Goal: Information Seeking & Learning: Understand process/instructions

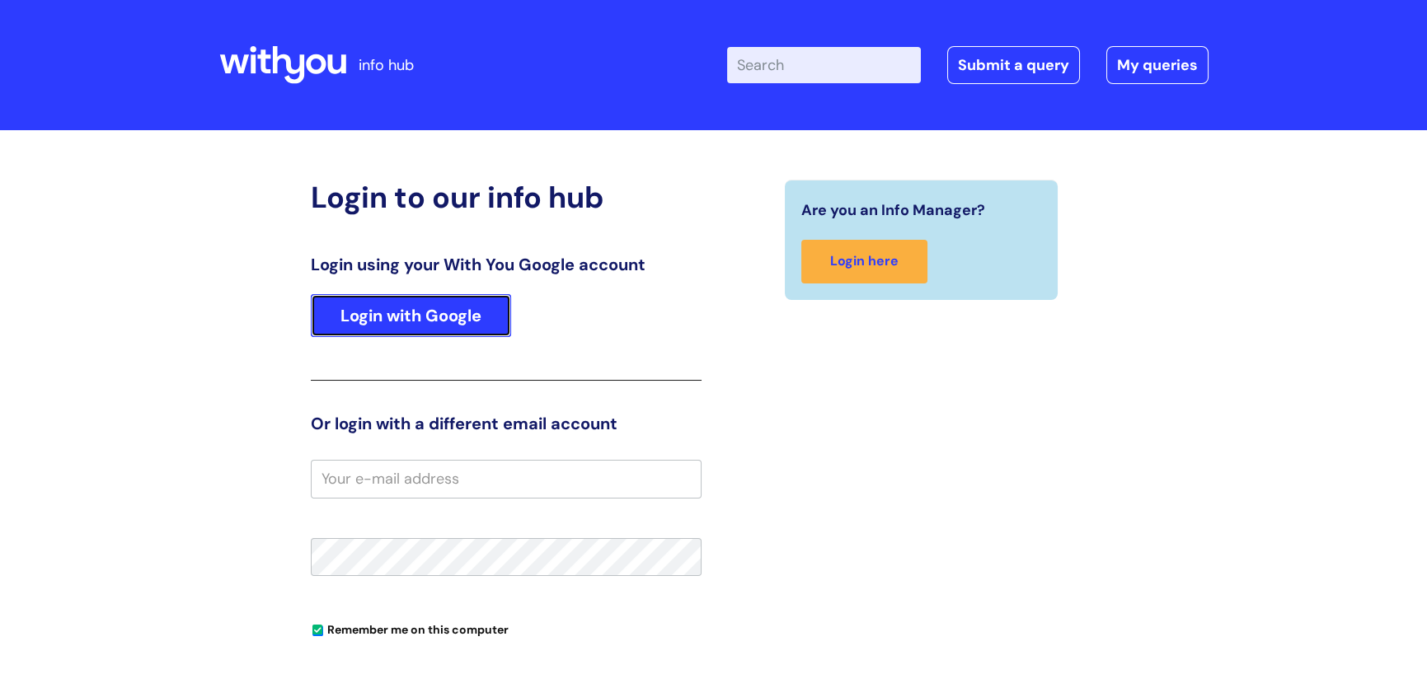
click at [468, 328] on link "Login with Google" at bounding box center [411, 315] width 200 height 43
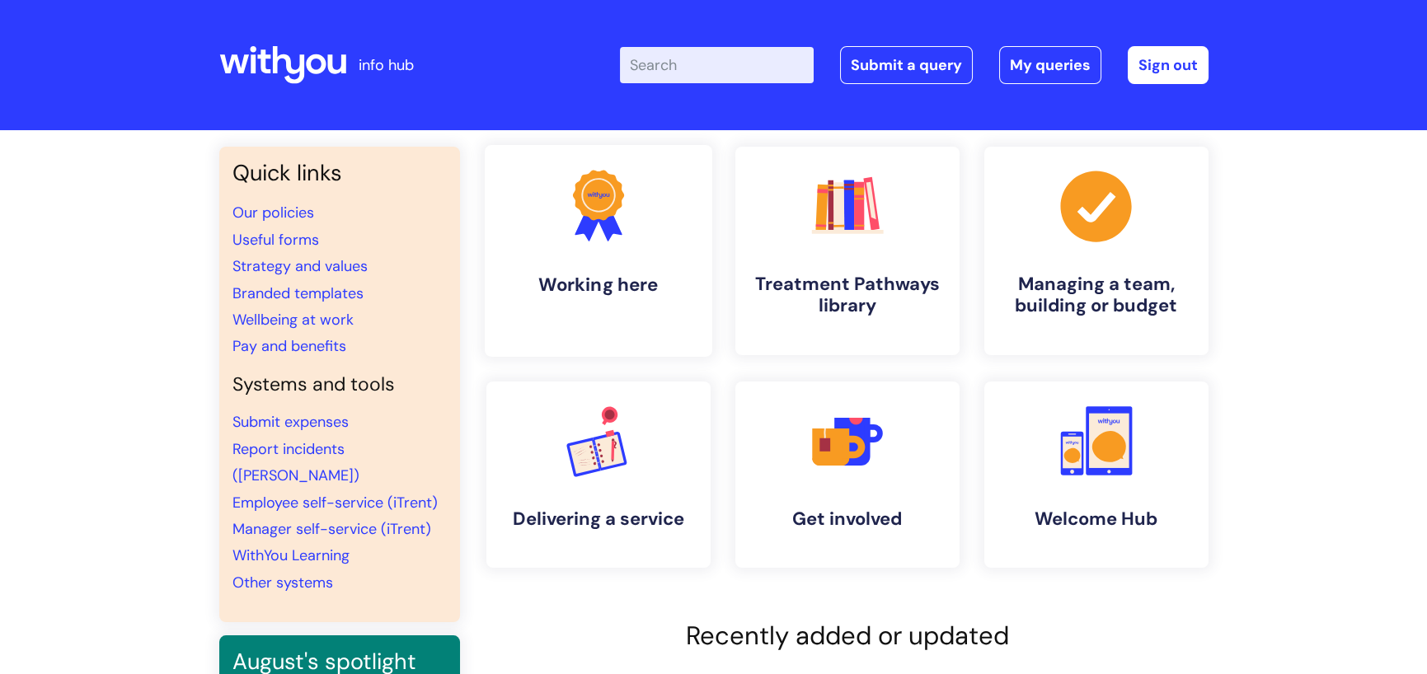
click at [589, 247] on icon ".cls-1{fill:#f89b22;}.cls-1,.cls-2,.cls-3{stroke-width:0px;}.cls-2{fill:#2d3cff…" at bounding box center [598, 206] width 82 height 82
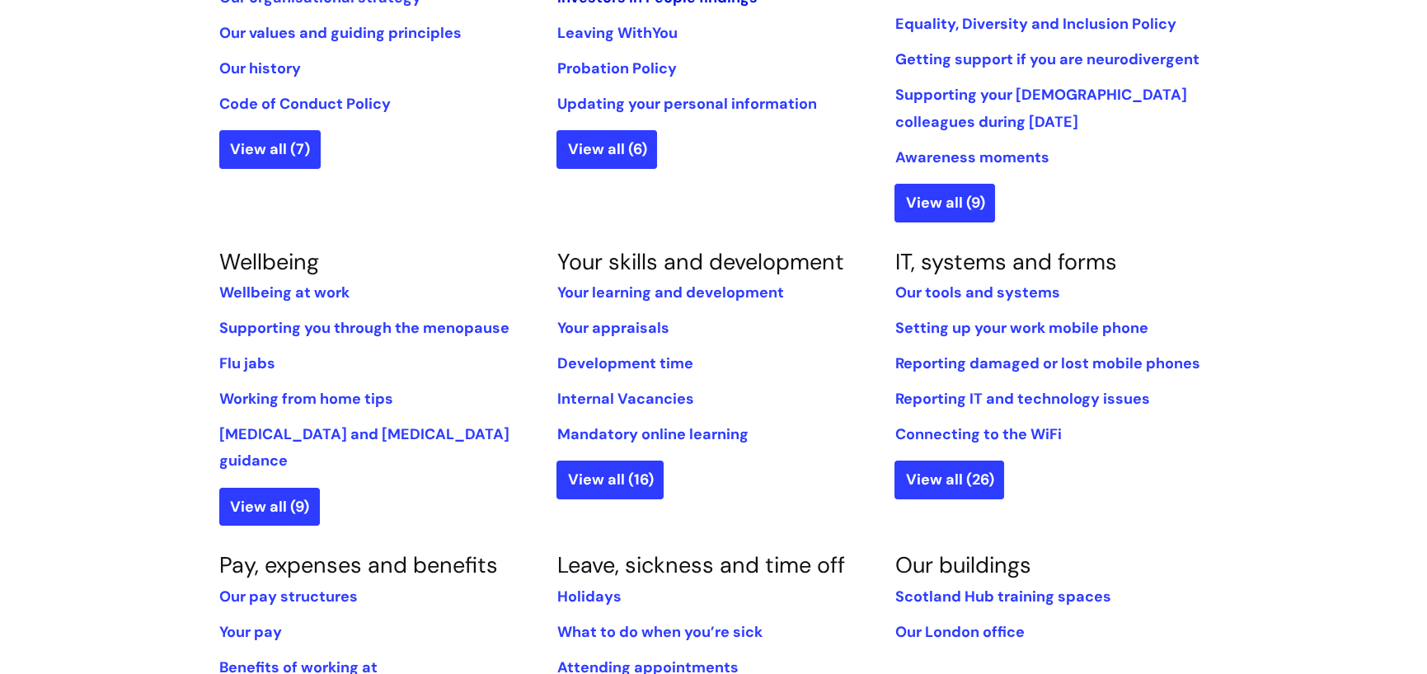
scroll to position [660, 0]
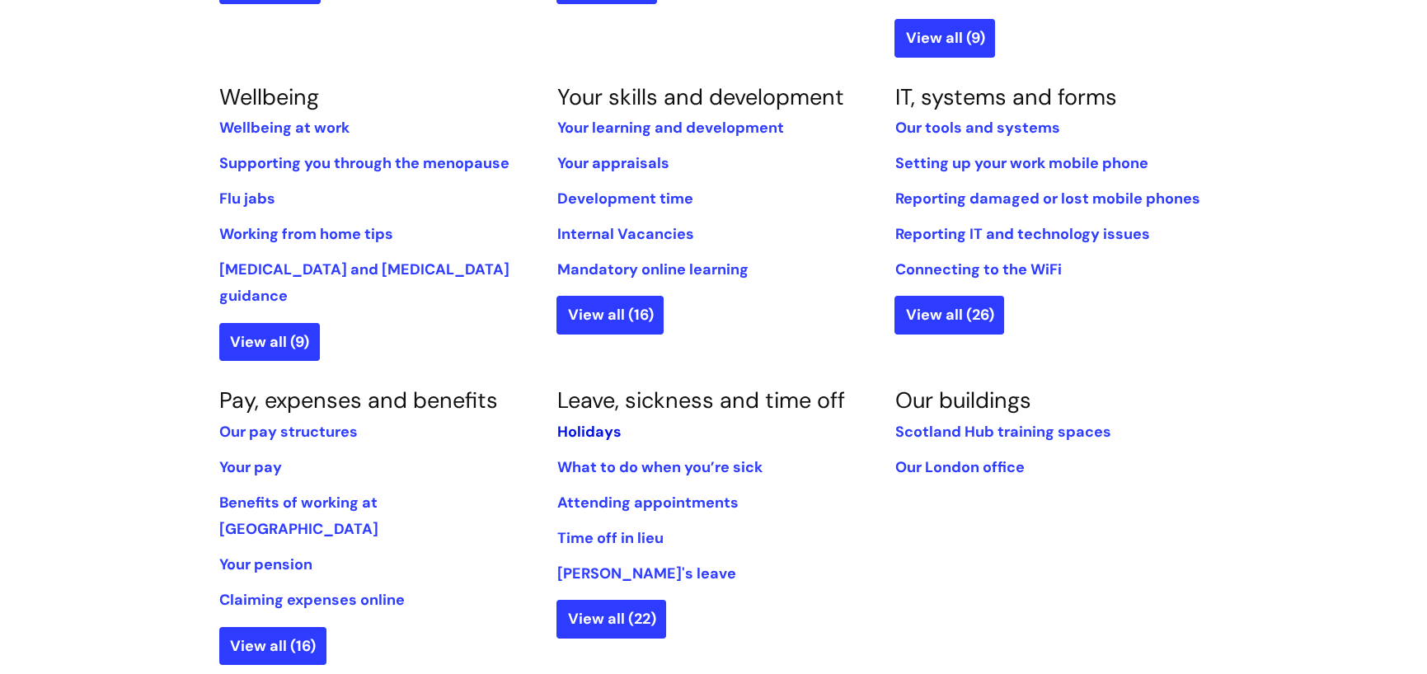
click at [601, 422] on link "Holidays" at bounding box center [589, 432] width 64 height 20
